Goal: Information Seeking & Learning: Learn about a topic

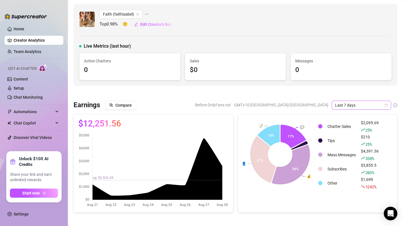
click at [389, 107] on div "Last 7 days" at bounding box center [361, 105] width 59 height 9
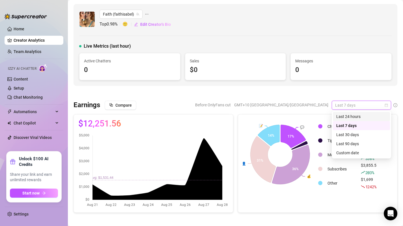
click at [352, 115] on div "Last 24 hours" at bounding box center [362, 116] width 50 height 6
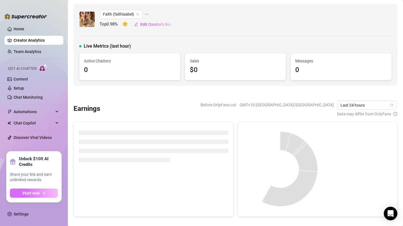
click at [41, 194] on button "Start now" at bounding box center [34, 192] width 48 height 9
click at [122, 110] on div "Before OnlyFans cut GMT+10 Australia/Brisbane Last 24 hours Data may differ fro…" at bounding box center [251, 109] width 293 height 16
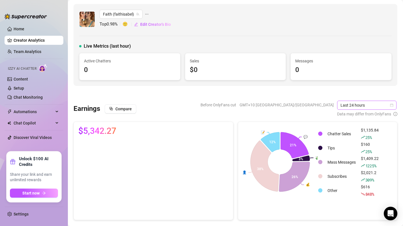
click at [392, 106] on icon "calendar" at bounding box center [392, 104] width 3 height 3
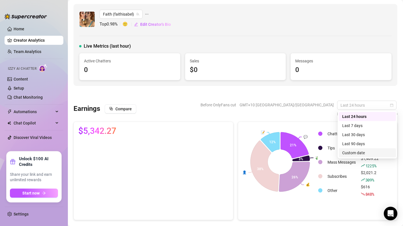
click at [360, 153] on div "Custom date" at bounding box center [368, 152] width 50 height 6
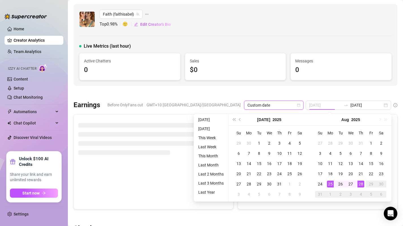
click at [332, 185] on div "25" at bounding box center [330, 183] width 7 height 7
type input "[DATE]"
click at [363, 184] on div "28" at bounding box center [361, 183] width 7 height 7
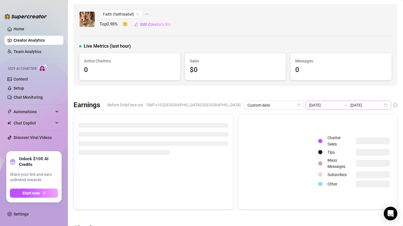
click at [383, 104] on div "2025-08-27 2025-08-28" at bounding box center [349, 105] width 86 height 9
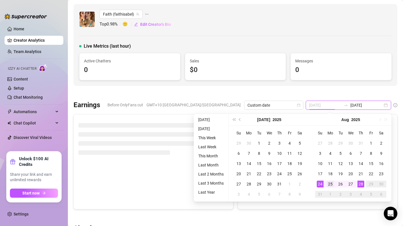
type input "[DATE]"
click at [330, 183] on div "25" at bounding box center [330, 183] width 7 height 7
type input "[DATE]"
click at [360, 183] on div "28" at bounding box center [361, 183] width 7 height 7
type input "[DATE]"
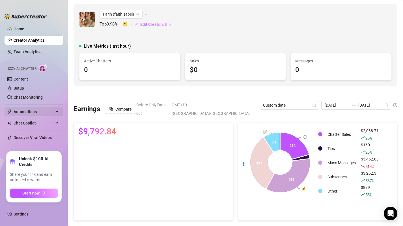
click at [32, 114] on span "Automations" at bounding box center [34, 111] width 40 height 9
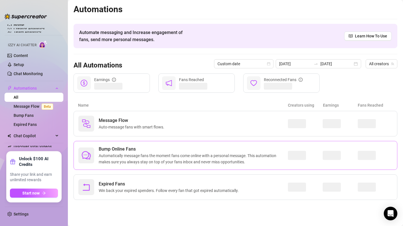
click at [165, 148] on span "Bump Online Fans" at bounding box center [193, 149] width 189 height 7
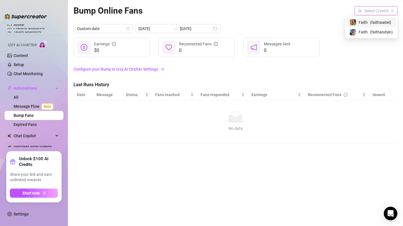
click at [371, 11] on input "search" at bounding box center [373, 11] width 31 height 8
click at [373, 21] on span "( faithisabel )" at bounding box center [380, 22] width 21 height 6
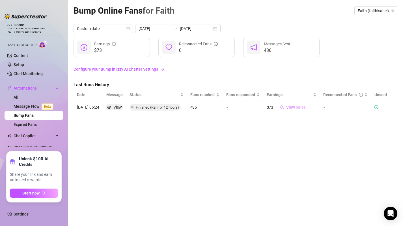
click at [302, 108] on span "View Sales" at bounding box center [297, 107] width 20 height 5
click at [24, 89] on span "Automations" at bounding box center [34, 88] width 40 height 9
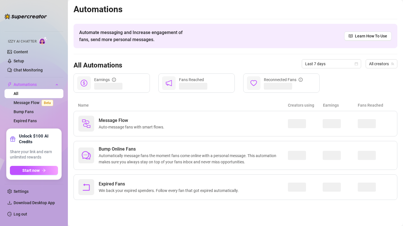
click at [23, 28] on ul "Home Creator Analytics Team Analytics Izzy AI Chatter Content Setup Chat Monito…" at bounding box center [34, 74] width 59 height 104
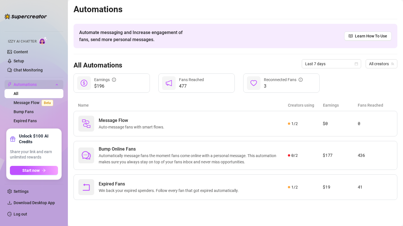
click at [53, 87] on span "Automations" at bounding box center [34, 84] width 40 height 9
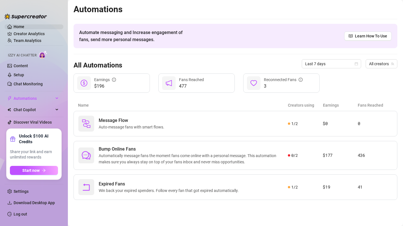
click at [24, 26] on link "Home" at bounding box center [19, 26] width 11 height 5
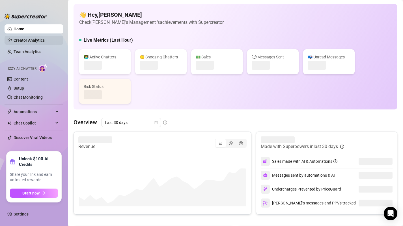
click at [36, 41] on link "Creator Analytics" at bounding box center [36, 40] width 45 height 9
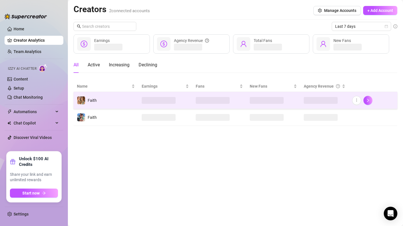
click at [236, 102] on td at bounding box center [220, 100] width 54 height 17
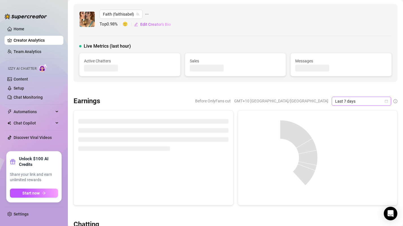
click at [381, 101] on span "Last 7 days" at bounding box center [361, 101] width 53 height 8
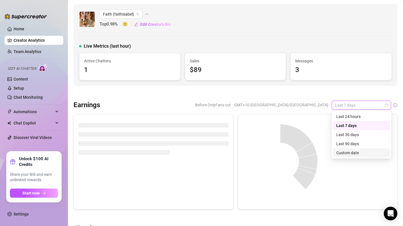
click at [357, 150] on div "Custom date" at bounding box center [362, 152] width 50 height 6
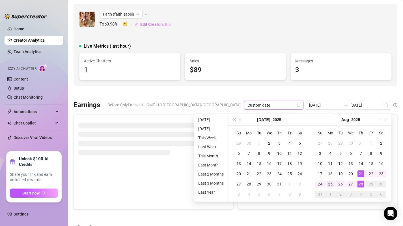
type input "[DATE]"
click at [329, 183] on div "25" at bounding box center [330, 183] width 7 height 7
type input "[DATE]"
click at [362, 185] on div "28" at bounding box center [361, 183] width 7 height 7
type input "[DATE]"
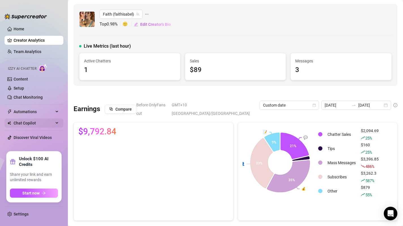
click at [37, 122] on span "Chat Copilot" at bounding box center [34, 122] width 40 height 9
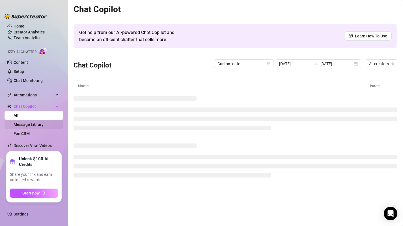
click at [40, 127] on link "Message Library" at bounding box center [29, 124] width 30 height 5
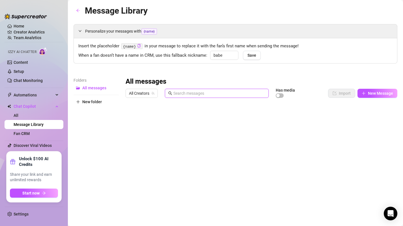
click at [193, 95] on input "text" at bounding box center [220, 93] width 92 height 6
type input "tip"
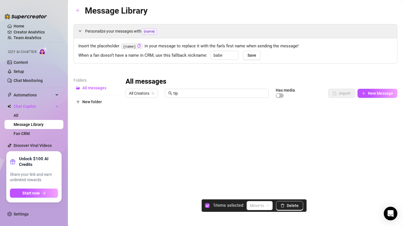
click at [132, 149] on div at bounding box center [262, 163] width 272 height 126
click at [131, 127] on div at bounding box center [262, 163] width 272 height 126
click at [131, 117] on div at bounding box center [262, 163] width 272 height 126
click at [294, 206] on span "Delete" at bounding box center [293, 205] width 12 height 5
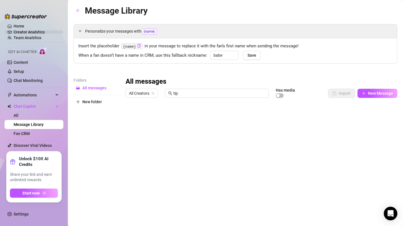
click at [30, 30] on link "Creator Analytics" at bounding box center [36, 31] width 45 height 9
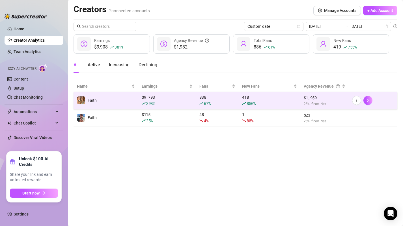
click at [120, 99] on td "Faith" at bounding box center [106, 100] width 65 height 17
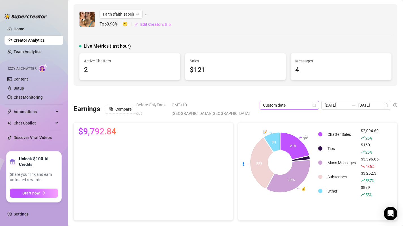
click at [313, 105] on icon "calendar" at bounding box center [314, 104] width 3 height 3
